Goal: Task Accomplishment & Management: Use online tool/utility

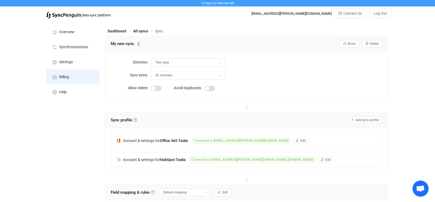
click at [62, 74] on li "Billing" at bounding box center [73, 76] width 54 height 15
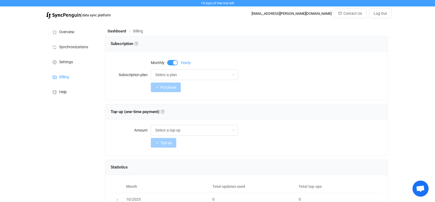
click at [239, 77] on div "Select a plan Select a plan Up to 2 active syncs | 2,000 updates $9/m, billed y…" at bounding box center [266, 74] width 231 height 11
click at [228, 77] on input "Select a plan" at bounding box center [194, 74] width 87 height 11
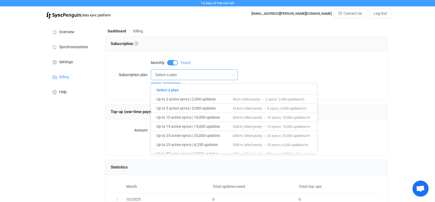
click at [268, 73] on div "Select a plan" at bounding box center [266, 74] width 231 height 11
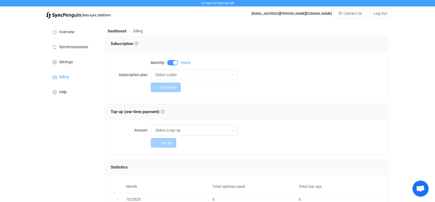
click at [65, 15] on img at bounding box center [63, 15] width 35 height 7
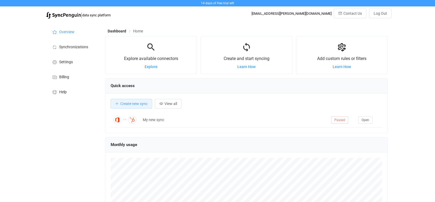
scroll to position [267891, 267712]
click at [72, 46] on span "Synchronizations" at bounding box center [73, 47] width 29 height 4
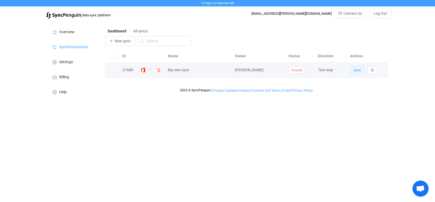
click at [356, 70] on span "Open" at bounding box center [358, 70] width 8 height 4
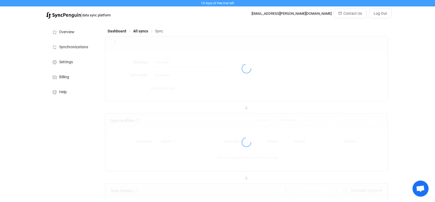
type input "10 minutes"
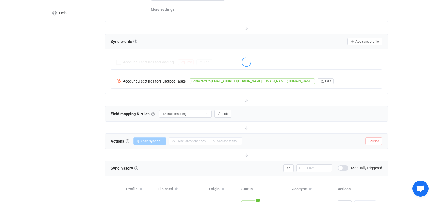
scroll to position [39, 0]
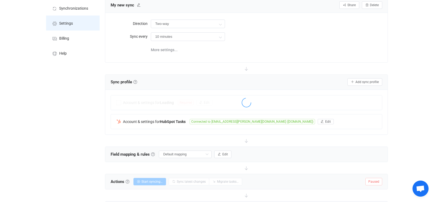
click at [75, 25] on li "Settings" at bounding box center [73, 23] width 54 height 15
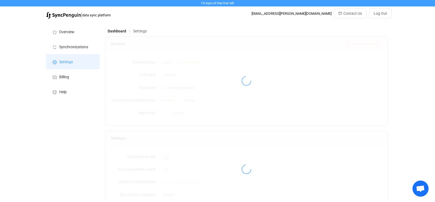
type input "[PERSON_NAME]"
type input "14 days"
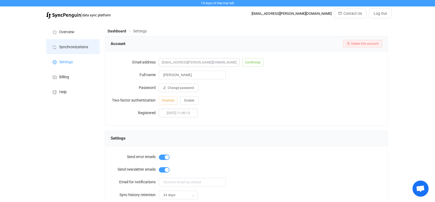
click at [78, 49] on span "Synchronizations" at bounding box center [73, 47] width 29 height 4
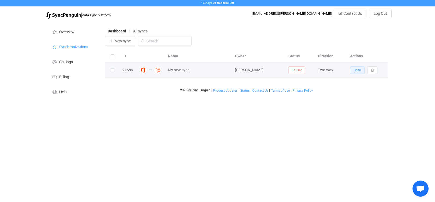
click at [352, 69] on button "Open" at bounding box center [357, 70] width 14 height 8
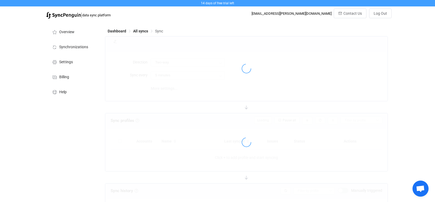
type input "10 minutes"
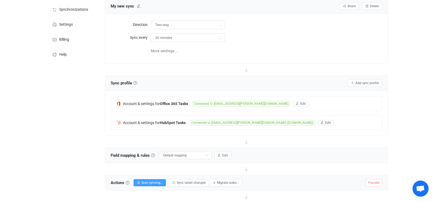
scroll to position [107, 0]
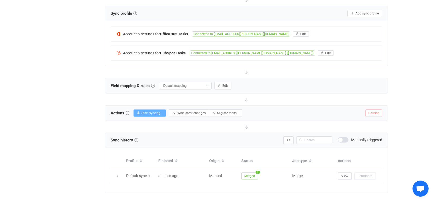
click at [153, 114] on span "Start syncing…" at bounding box center [152, 113] width 21 height 4
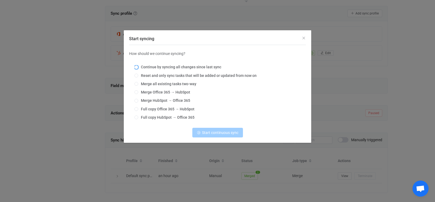
click at [181, 66] on span "Continue by syncing all changes since last sync" at bounding box center [179, 67] width 83 height 4
click at [138, 66] on input "Continue by syncing all changes since last sync" at bounding box center [137, 67] width 4 height 4
radio input "true"
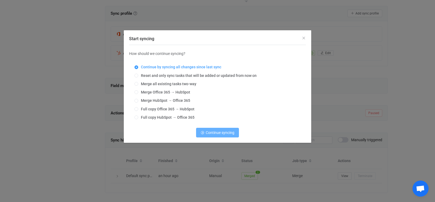
click at [220, 132] on span "Continue syncing" at bounding box center [220, 133] width 29 height 4
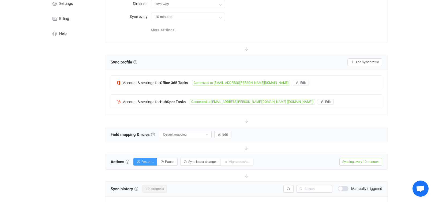
scroll to position [0, 0]
